Goal: Navigation & Orientation: Go to known website

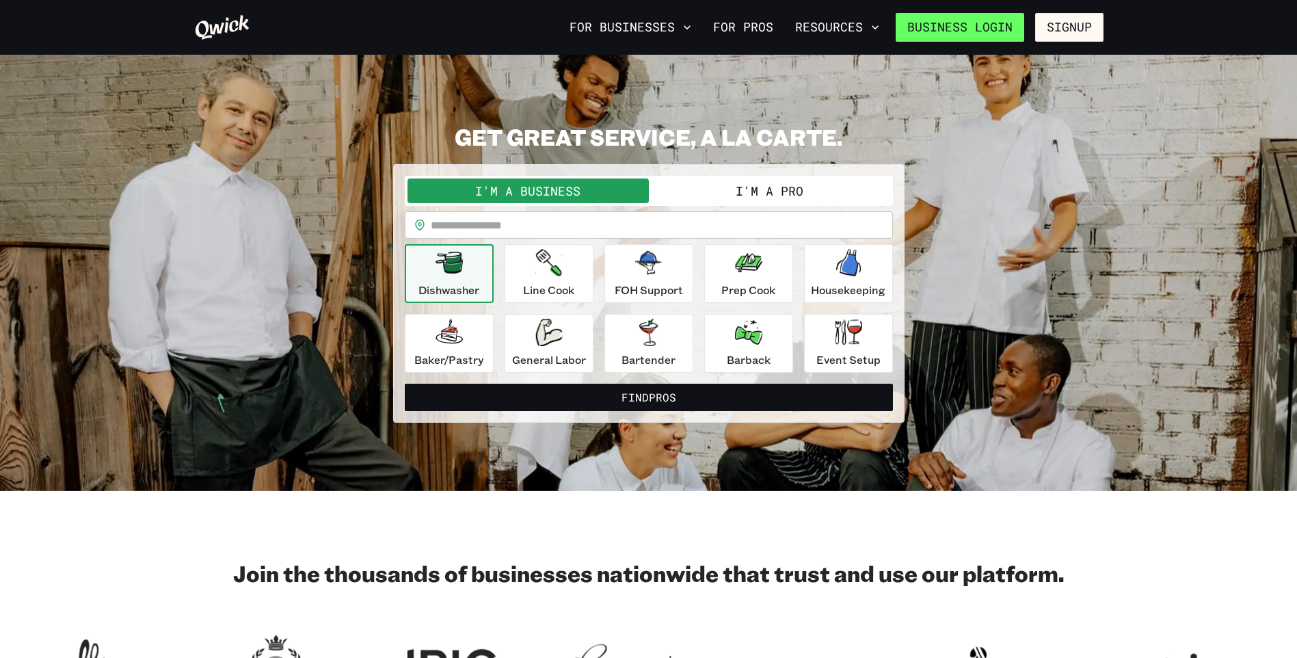
click at [989, 28] on link "Business Login" at bounding box center [960, 27] width 129 height 29
click at [951, 25] on link "Business Login" at bounding box center [960, 27] width 129 height 29
click at [973, 27] on link "Business Login" at bounding box center [960, 27] width 129 height 29
